Goal: Transaction & Acquisition: Purchase product/service

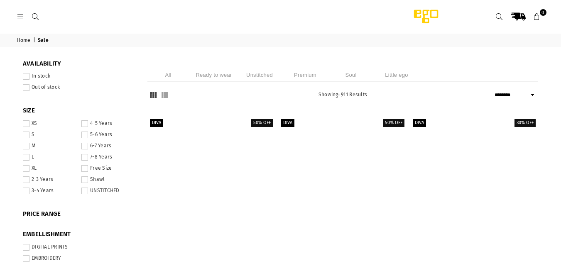
select select "******"
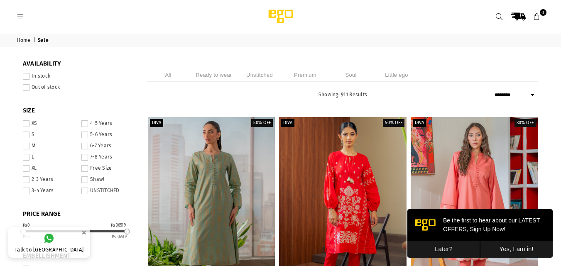
click at [217, 75] on li "Ready to wear" at bounding box center [214, 75] width 42 height 14
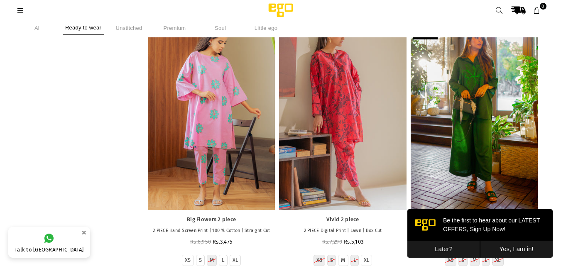
scroll to position [8906, 0]
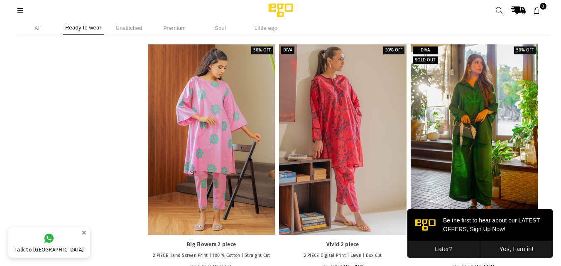
click at [438, 253] on button "Later?" at bounding box center [444, 249] width 73 height 17
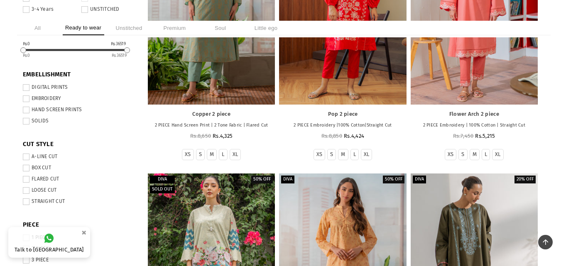
scroll to position [0, 0]
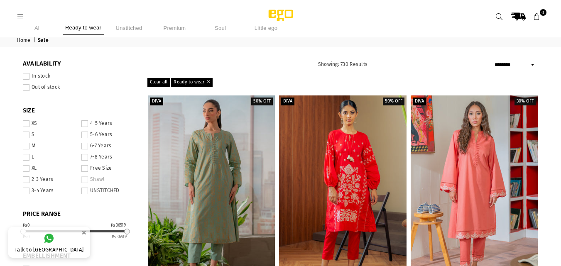
click at [85, 170] on span at bounding box center [84, 168] width 7 height 7
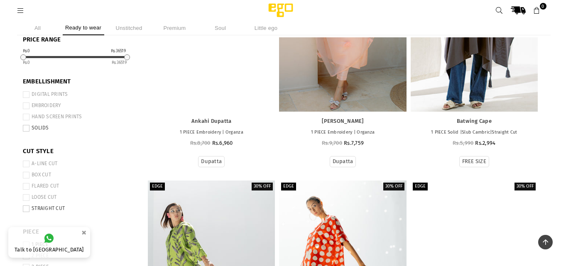
scroll to position [162, 0]
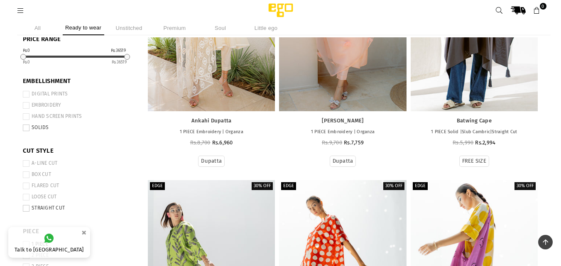
click at [28, 104] on span at bounding box center [26, 105] width 7 height 7
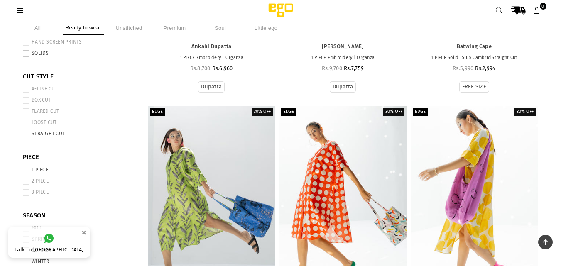
scroll to position [239, 0]
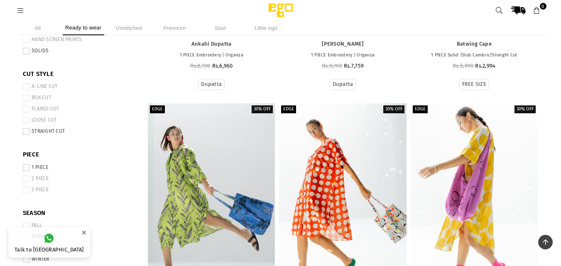
click at [27, 133] on span at bounding box center [26, 131] width 7 height 7
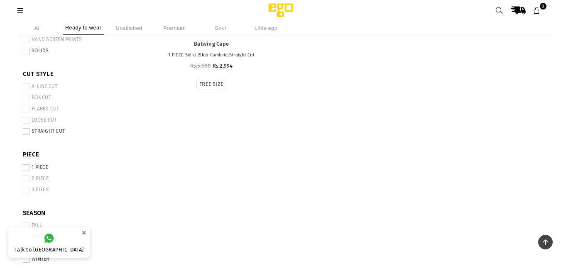
click at [27, 180] on span at bounding box center [26, 179] width 7 height 7
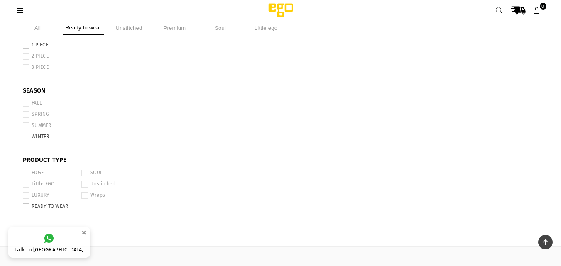
scroll to position [362, 0]
click at [27, 57] on span at bounding box center [26, 55] width 7 height 7
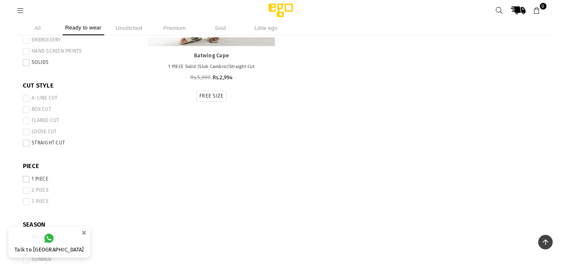
scroll to position [237, 0]
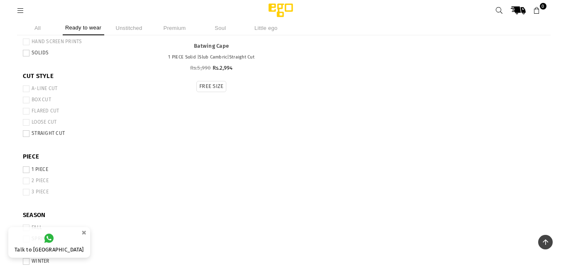
click at [25, 130] on li "STRAIGHT CUT" at bounding box center [79, 134] width 112 height 11
click at [25, 134] on span at bounding box center [26, 133] width 7 height 7
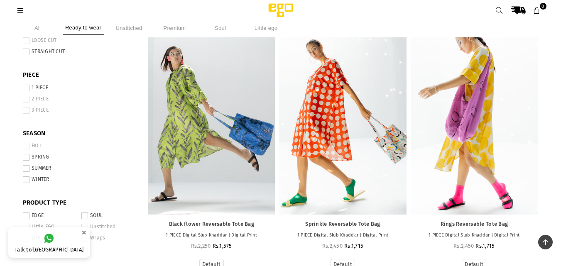
scroll to position [322, 0]
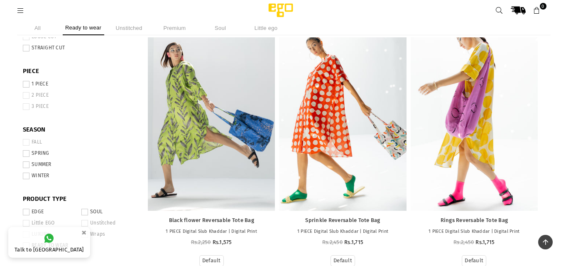
click at [28, 94] on span at bounding box center [26, 95] width 7 height 7
click at [25, 98] on span at bounding box center [26, 95] width 7 height 7
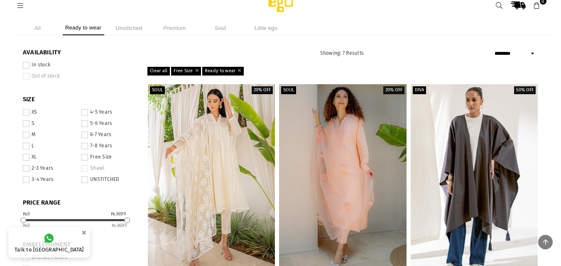
scroll to position [0, 0]
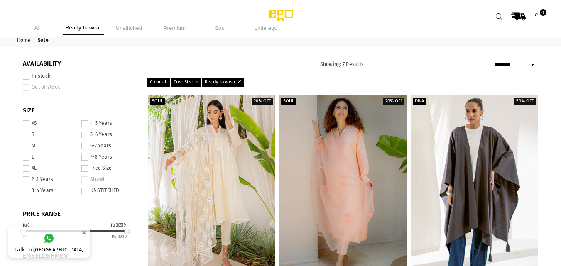
click at [94, 29] on li "Ready to wear" at bounding box center [84, 28] width 42 height 15
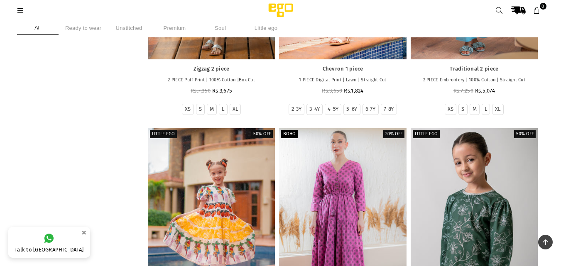
scroll to position [721, 0]
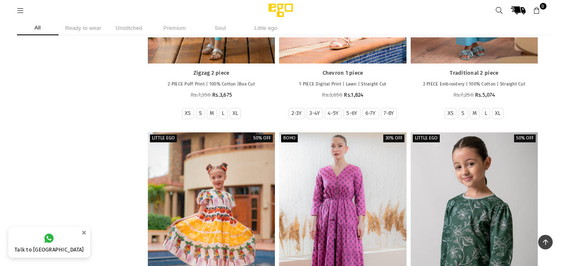
click at [20, 10] on icon at bounding box center [20, 10] width 7 height 7
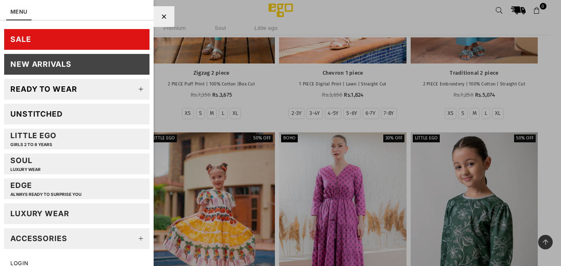
click at [138, 89] on icon at bounding box center [141, 89] width 17 height 17
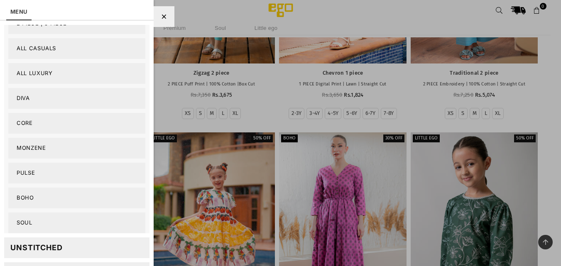
scroll to position [93, 0]
click at [26, 197] on link "Boho" at bounding box center [76, 197] width 137 height 21
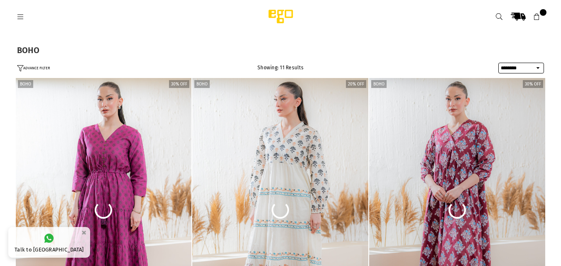
select select "******"
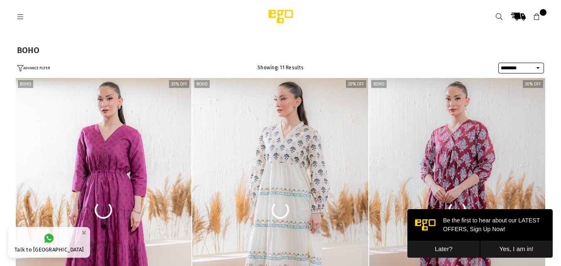
click at [16, 15] on link at bounding box center [20, 16] width 15 height 6
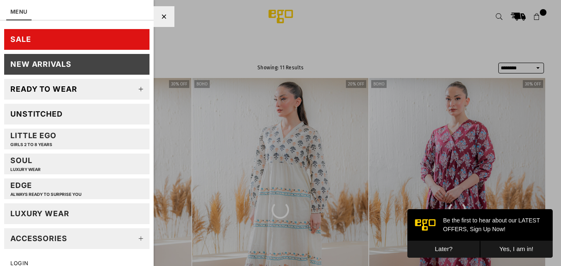
click at [136, 91] on icon at bounding box center [141, 89] width 17 height 17
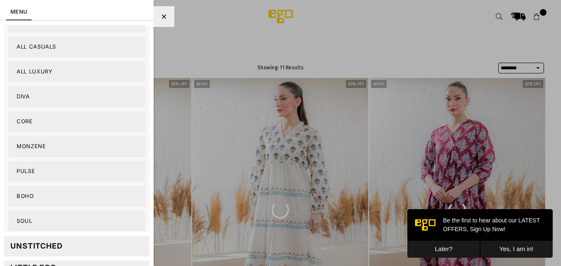
scroll to position [95, 0]
click at [27, 169] on link "Pulse" at bounding box center [76, 171] width 137 height 21
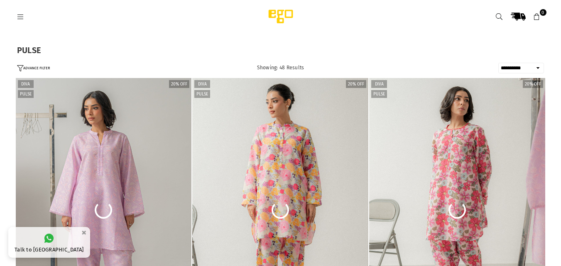
select select "**********"
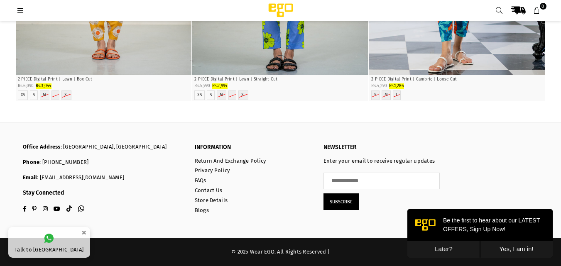
scroll to position [4622, 0]
